Goal: Information Seeking & Learning: Learn about a topic

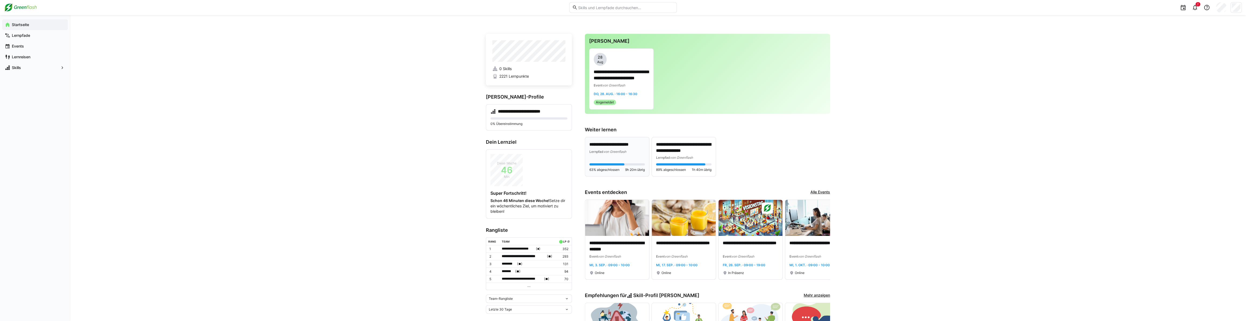
click at [622, 143] on p "**********" at bounding box center [616, 145] width 55 height 6
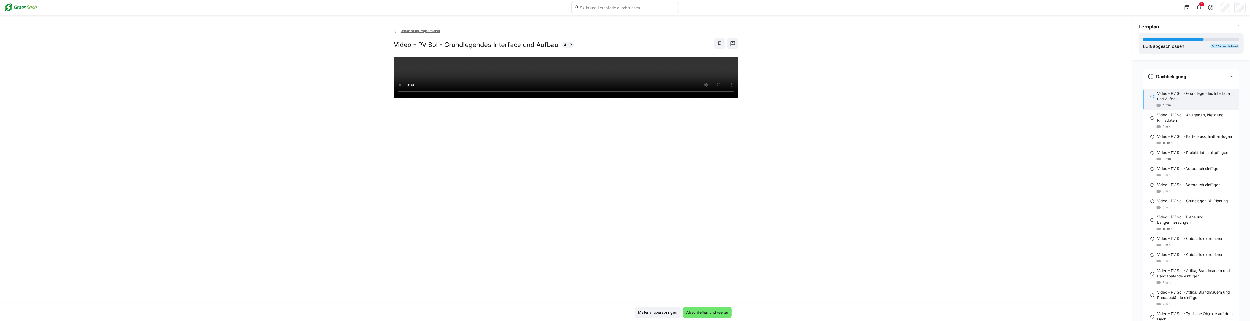
scroll to position [8, 0]
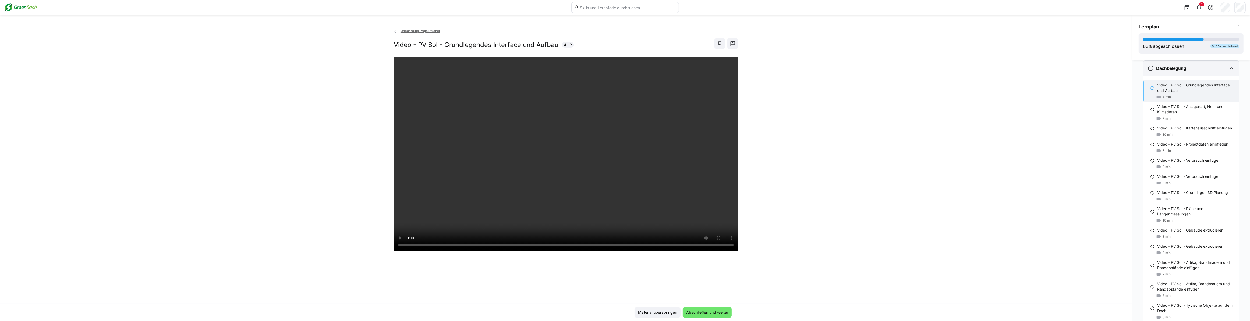
click at [1228, 69] on eds-icon at bounding box center [1231, 68] width 6 height 6
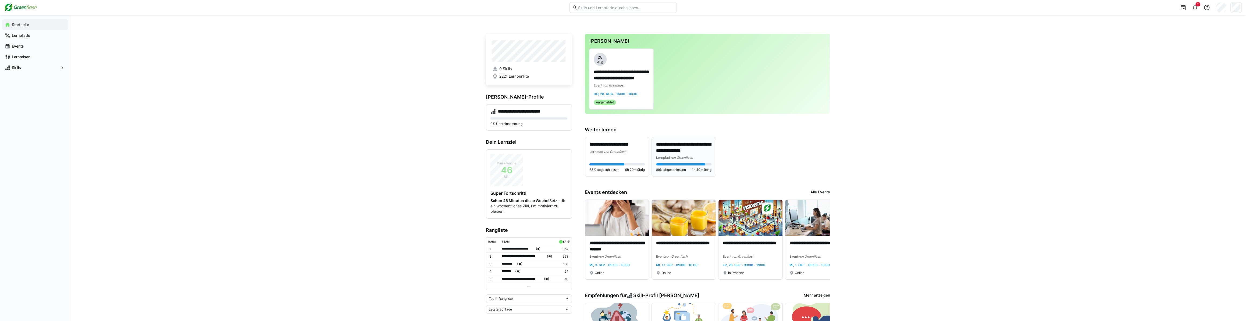
click at [695, 146] on p "**********" at bounding box center [683, 148] width 55 height 12
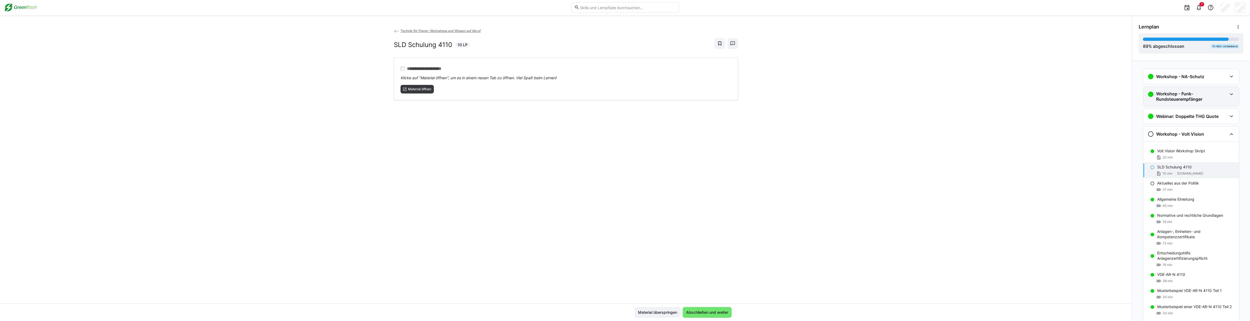
click at [1207, 94] on h3 "Workshop - Funk-Rundsteuerempfänger" at bounding box center [1191, 96] width 71 height 11
click at [1178, 148] on p "Workshop - Funk-Rundsteuerempfänger" at bounding box center [1192, 147] width 71 height 5
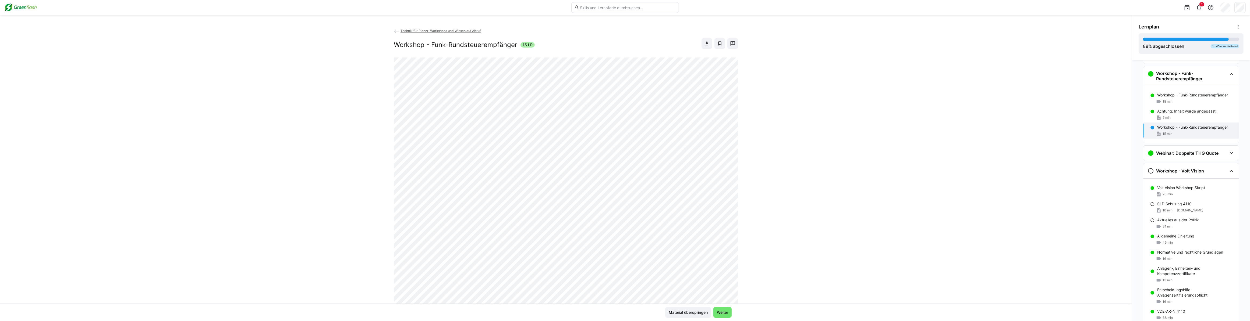
scroll to position [26, 0]
click at [1172, 107] on p "Achtung: Inhalt wurde angepasst!" at bounding box center [1186, 105] width 59 height 5
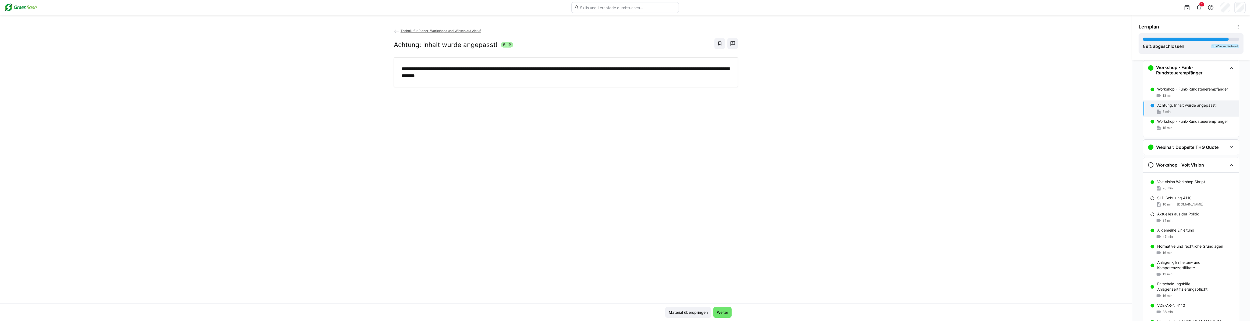
click at [1174, 107] on p "Achtung: Inhalt wurde angepasst!" at bounding box center [1186, 105] width 59 height 5
click at [1175, 121] on p "Workshop - Funk-Rundsteuerempfänger" at bounding box center [1192, 121] width 71 height 5
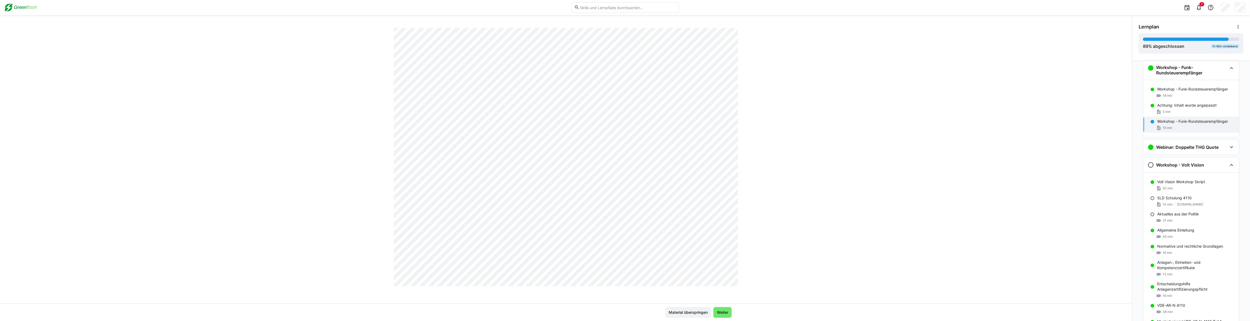
scroll to position [342, 0]
